Goal: Task Accomplishment & Management: Use online tool/utility

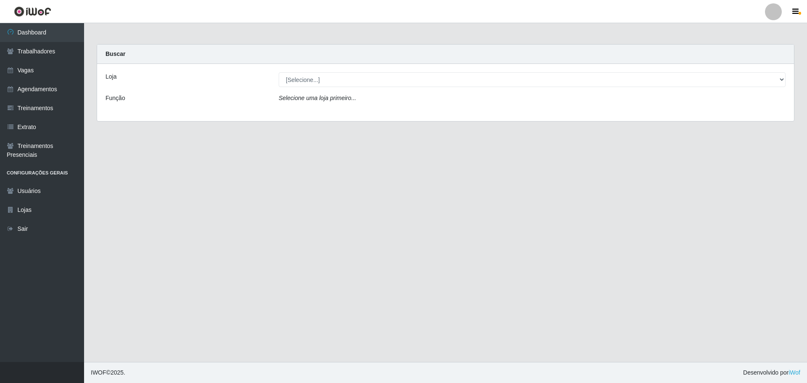
click at [302, 65] on div "Loja [Selecione...] O ROSÁRIO ALIMENTOS Função Selecione uma loja primeiro..." at bounding box center [445, 92] width 697 height 57
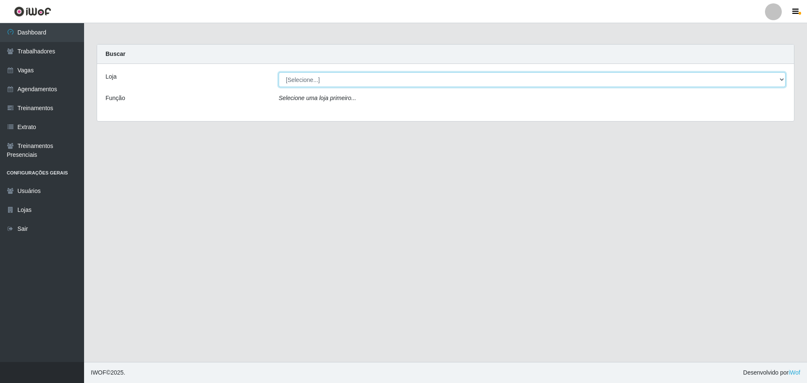
drag, startPoint x: 300, startPoint y: 74, endPoint x: 300, endPoint y: 79, distance: 5.5
click at [300, 74] on select "[Selecione...] O ROSÁRIO ALIMENTOS" at bounding box center [532, 79] width 507 height 15
select select "349"
click at [279, 72] on select "[Selecione...] O ROSÁRIO ALIMENTOS" at bounding box center [532, 79] width 507 height 15
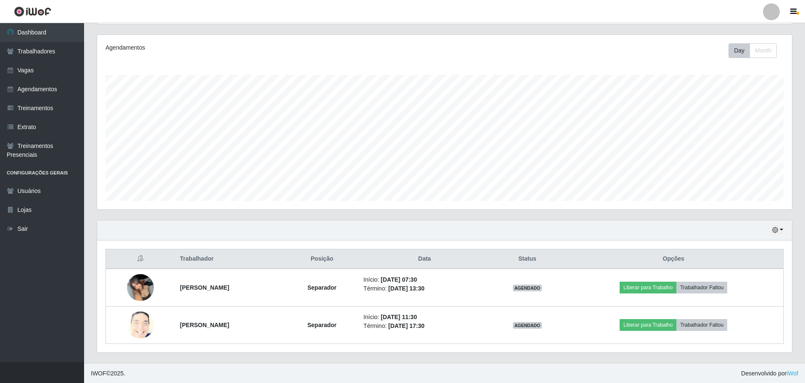
scroll to position [174, 695]
click at [353, 211] on div "Agendamentos Day Month" at bounding box center [444, 126] width 708 height 185
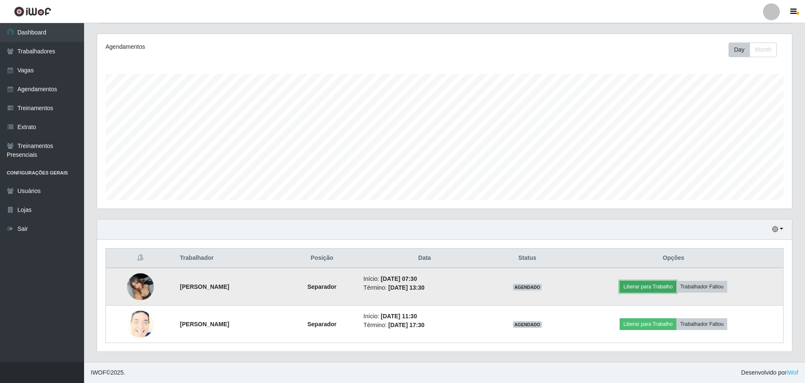
click at [652, 285] on button "Liberar para Trabalho" at bounding box center [648, 287] width 57 height 12
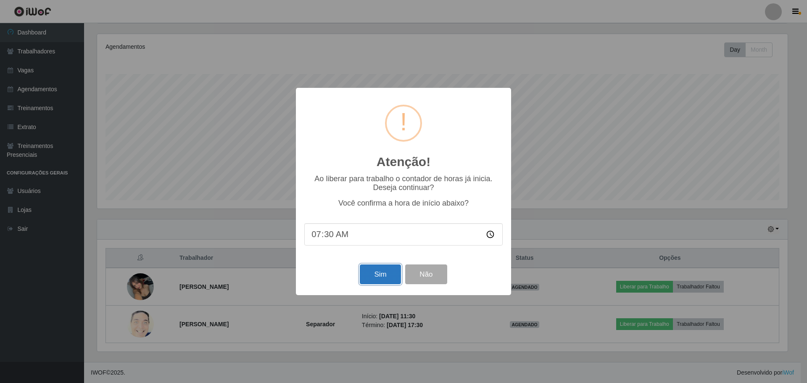
click at [367, 280] on button "Sim" at bounding box center [380, 274] width 41 height 20
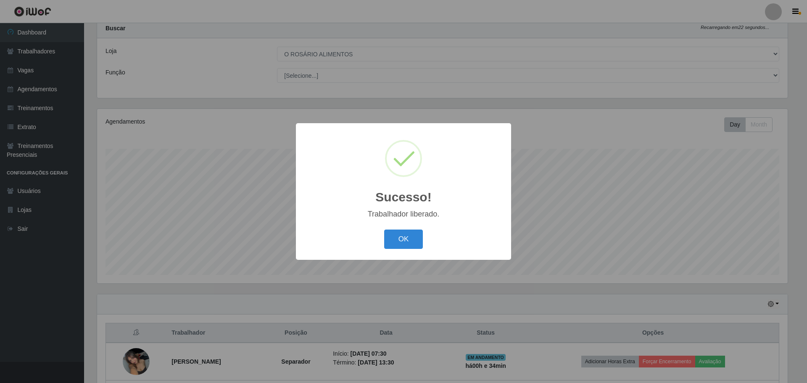
click at [384, 230] on button "OK" at bounding box center [403, 240] width 39 height 20
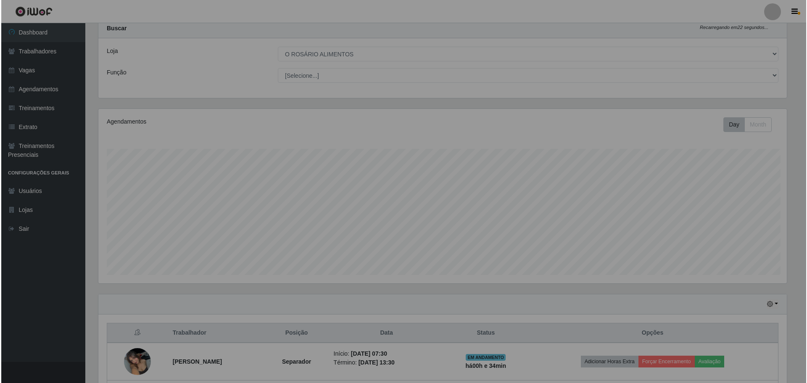
scroll to position [174, 695]
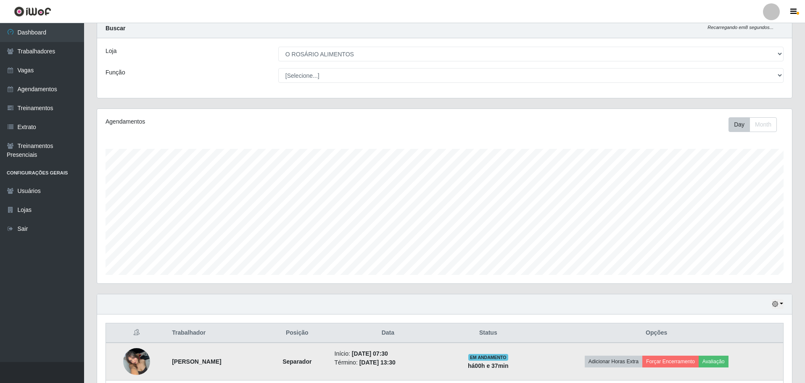
click at [140, 362] on img at bounding box center [136, 361] width 27 height 36
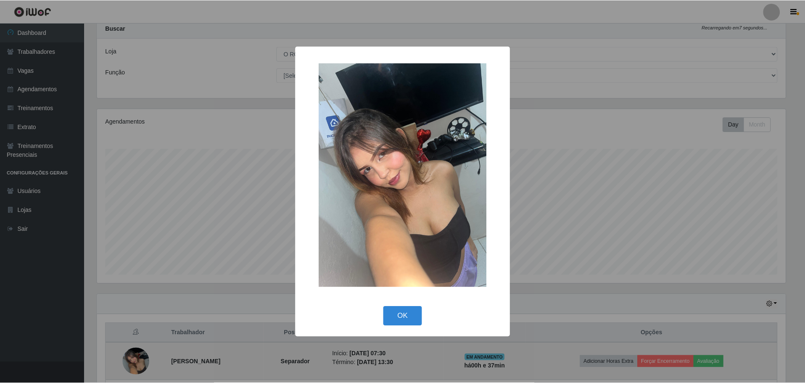
scroll to position [174, 691]
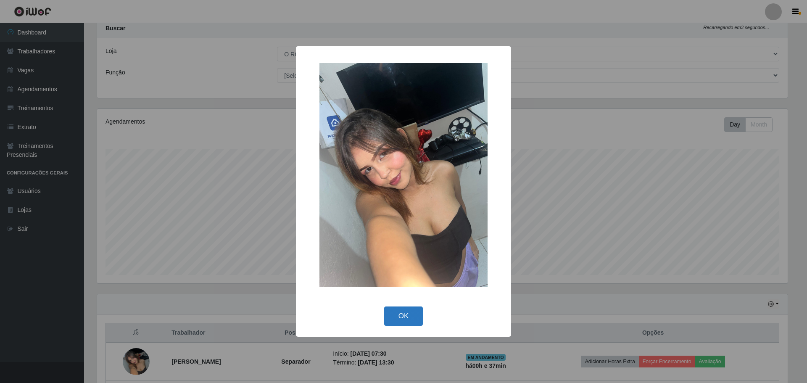
click at [409, 317] on button "OK" at bounding box center [403, 316] width 39 height 20
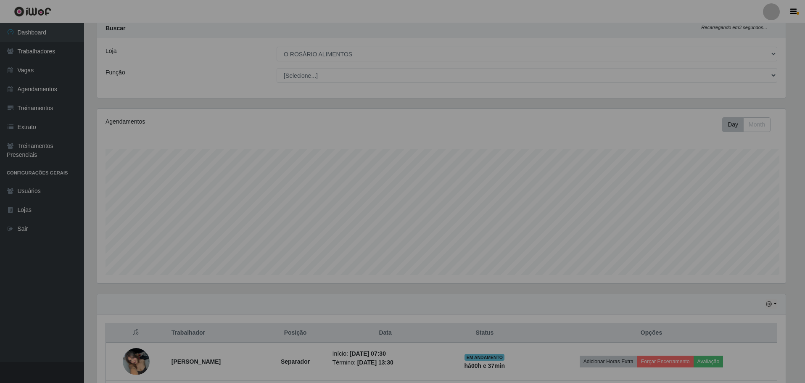
scroll to position [174, 695]
